Goal: Information Seeking & Learning: Compare options

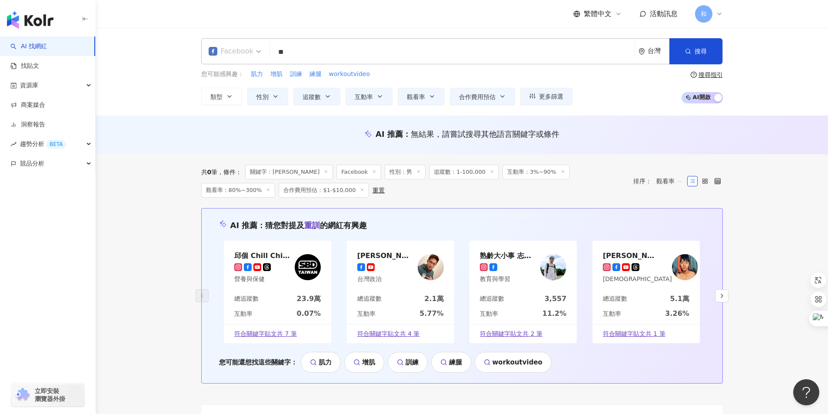
click at [257, 53] on span "Facebook" at bounding box center [235, 51] width 53 height 14
click at [237, 90] on div "Instagram" at bounding box center [236, 91] width 51 height 11
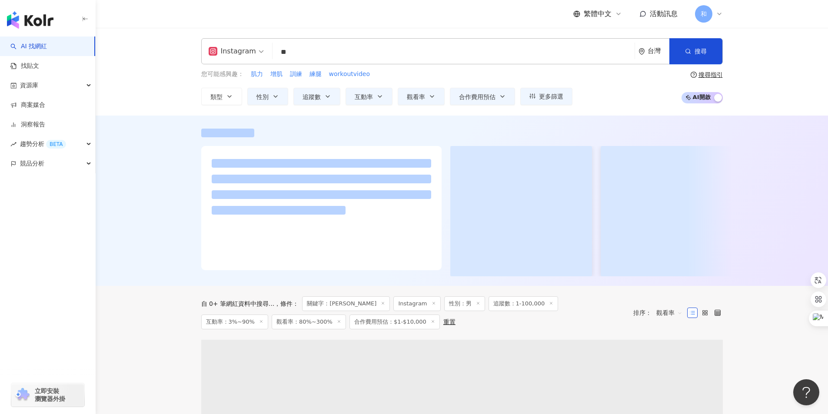
click at [310, 55] on input "**" at bounding box center [453, 52] width 355 height 17
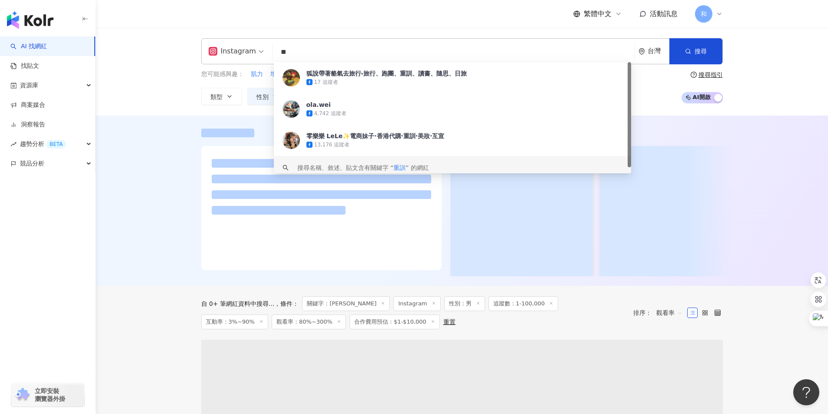
drag, startPoint x: 307, startPoint y: 50, endPoint x: 276, endPoint y: 53, distance: 31.1
click at [276, 53] on input "**" at bounding box center [453, 52] width 355 height 17
type input "**"
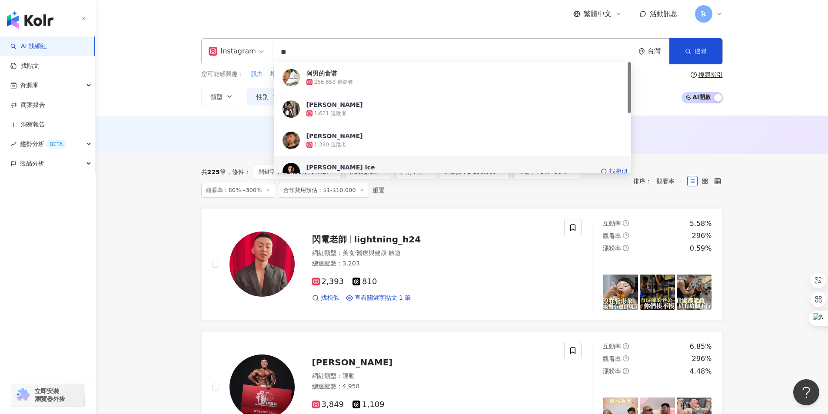
click at [337, 166] on span "[PERSON_NAME] Ice" at bounding box center [450, 167] width 288 height 9
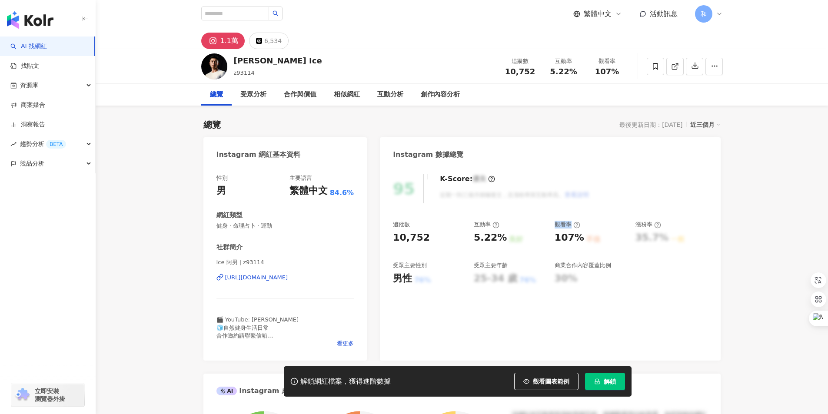
drag, startPoint x: 555, startPoint y: 224, endPoint x: 571, endPoint y: 224, distance: 15.6
click at [571, 224] on div "觀看率" at bounding box center [568, 225] width 26 height 8
drag, startPoint x: 556, startPoint y: 236, endPoint x: 581, endPoint y: 235, distance: 24.8
click at [581, 235] on div "107% 不佳" at bounding box center [591, 237] width 72 height 13
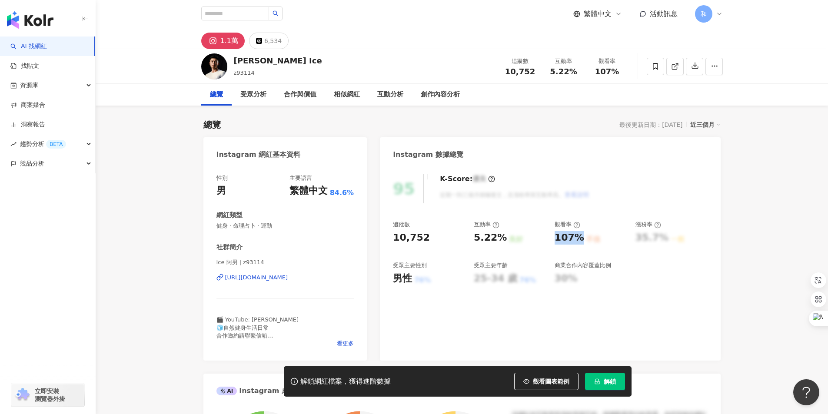
copy div "107%"
click at [411, 276] on div "男性" at bounding box center [402, 278] width 19 height 13
drag, startPoint x: 395, startPoint y: 277, endPoint x: 410, endPoint y: 277, distance: 14.8
click at [410, 277] on div "男性" at bounding box center [402, 278] width 19 height 13
copy div "男性"
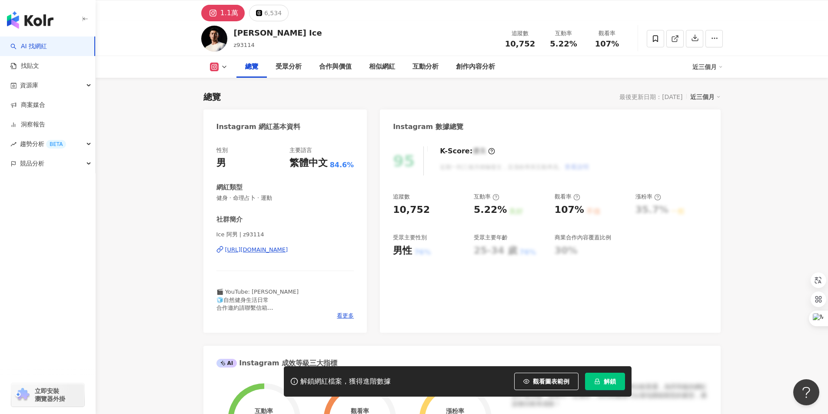
scroll to position [43, 0]
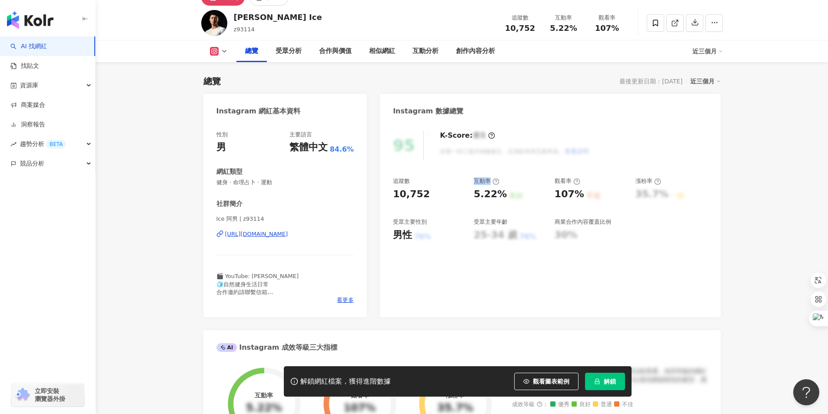
drag, startPoint x: 474, startPoint y: 180, endPoint x: 491, endPoint y: 180, distance: 17.0
click at [491, 180] on div "互動率" at bounding box center [487, 181] width 26 height 8
copy div "互動率"
click at [483, 179] on div "互動率" at bounding box center [487, 181] width 26 height 8
drag, startPoint x: 475, startPoint y: 193, endPoint x: 499, endPoint y: 193, distance: 24.3
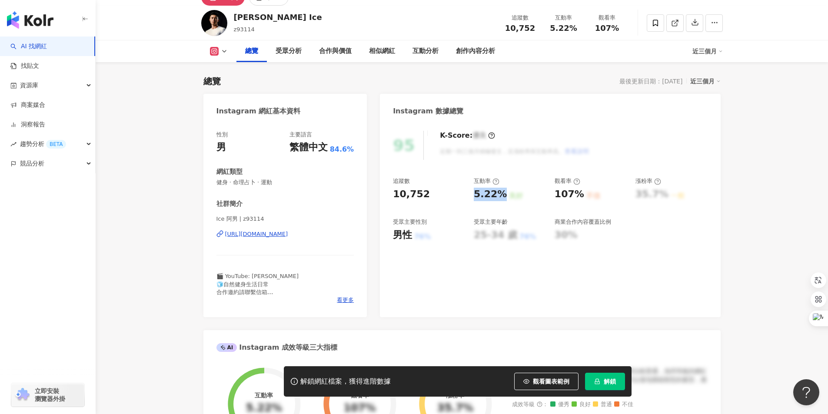
click at [499, 193] on div "5.22%" at bounding box center [490, 194] width 33 height 13
copy div "5.22%"
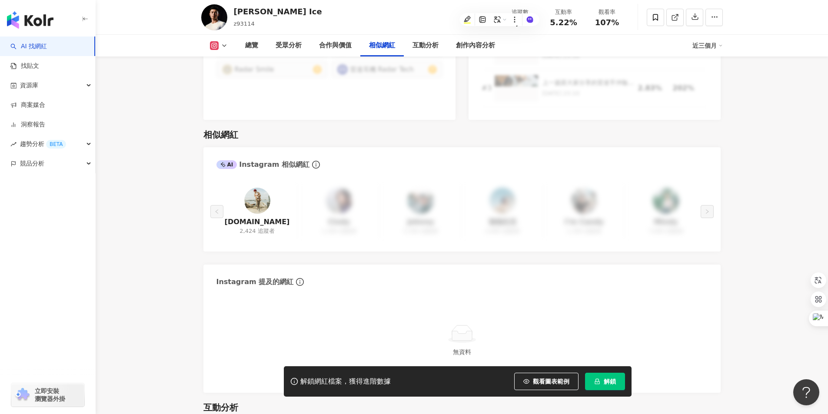
scroll to position [1434, 0]
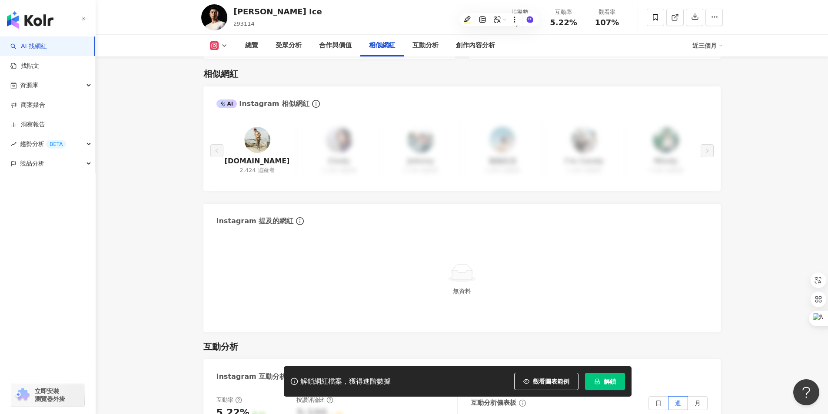
click at [253, 132] on img at bounding box center [257, 140] width 26 height 26
drag, startPoint x: 235, startPoint y: 9, endPoint x: 279, endPoint y: 9, distance: 43.9
click at [279, 9] on div "盧信男 Ice z93114 追蹤數 10,752 互動率 5.22% 觀看率 107%" at bounding box center [462, 17] width 556 height 34
copy div "盧信男 Ice"
